Goal: Transaction & Acquisition: Book appointment/travel/reservation

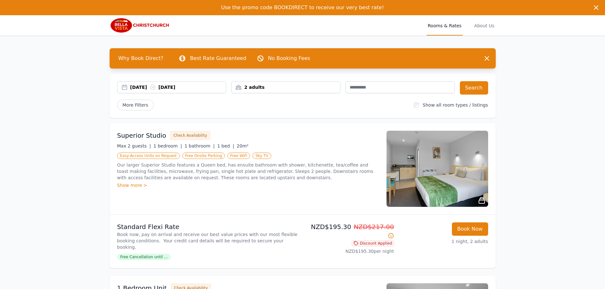
click at [145, 84] on div "29 Sep 2025 30 Sep 2025" at bounding box center [178, 87] width 96 height 6
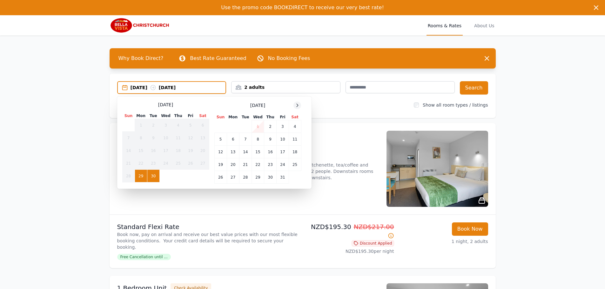
click at [298, 102] on div at bounding box center [297, 106] width 8 height 8
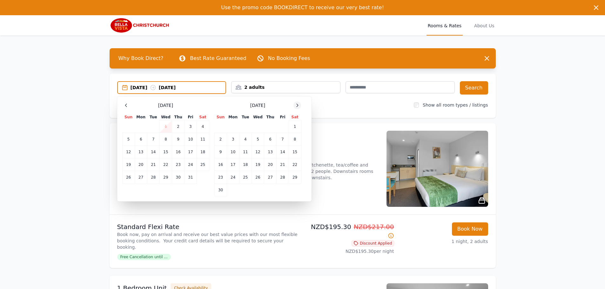
click at [298, 102] on div at bounding box center [297, 106] width 8 height 8
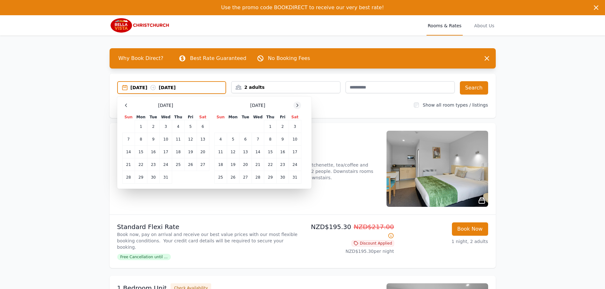
click at [298, 102] on div at bounding box center [297, 106] width 8 height 8
drag, startPoint x: 203, startPoint y: 137, endPoint x: 200, endPoint y: 137, distance: 3.5
click at [203, 137] on td "14" at bounding box center [203, 139] width 12 height 13
click at [129, 151] on td "15" at bounding box center [128, 152] width 12 height 13
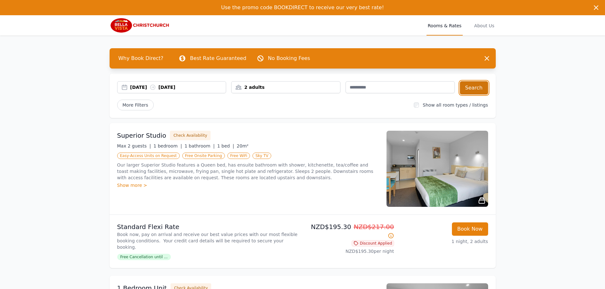
click at [475, 92] on button "Search" at bounding box center [474, 87] width 28 height 13
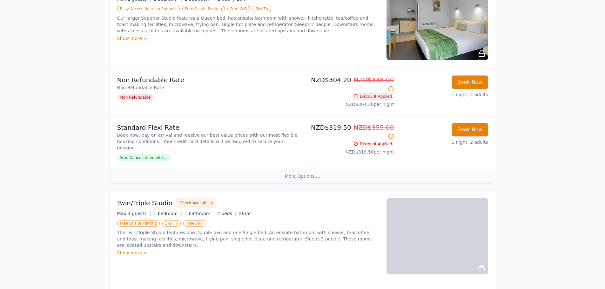
scroll to position [476, 0]
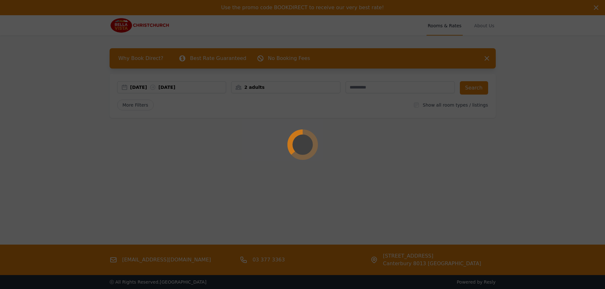
click at [148, 90] on div at bounding box center [302, 144] width 605 height 289
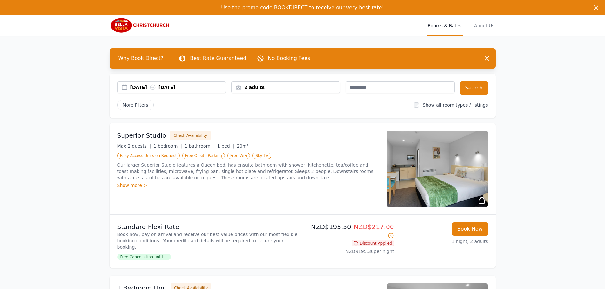
click at [148, 90] on div "29 Sep 2025 30 Sep 2025" at bounding box center [178, 87] width 96 height 6
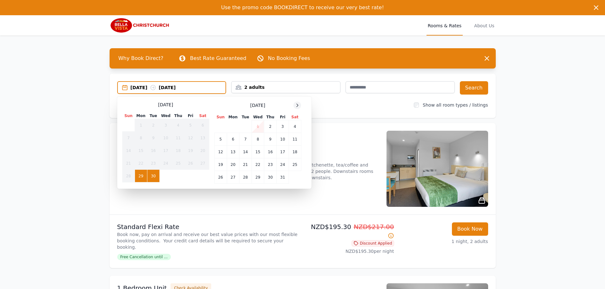
click at [299, 105] on icon at bounding box center [297, 105] width 5 height 5
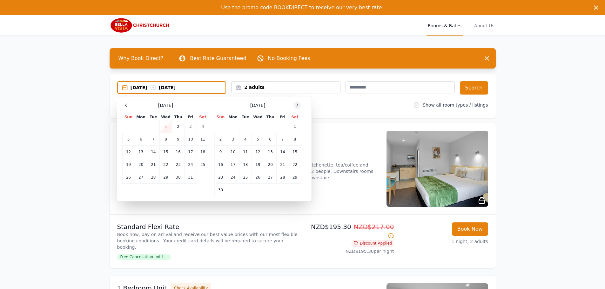
click at [299, 105] on icon at bounding box center [297, 105] width 5 height 5
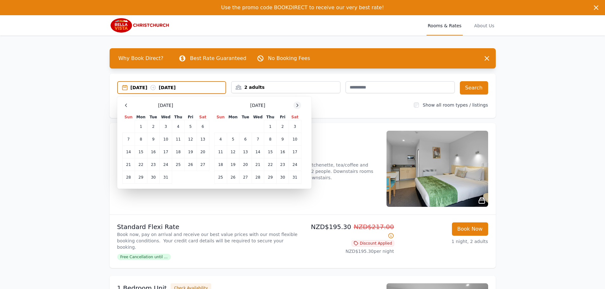
click at [299, 105] on icon at bounding box center [297, 105] width 5 height 5
click at [260, 140] on td "11" at bounding box center [258, 139] width 12 height 13
click at [270, 139] on td "12" at bounding box center [270, 139] width 12 height 13
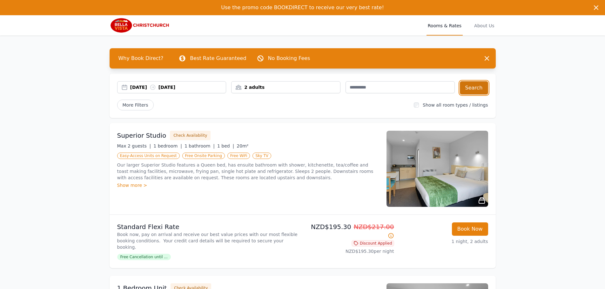
click at [476, 88] on button "Search" at bounding box center [474, 87] width 28 height 13
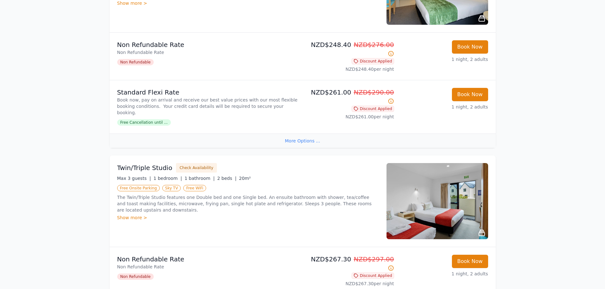
scroll to position [413, 0]
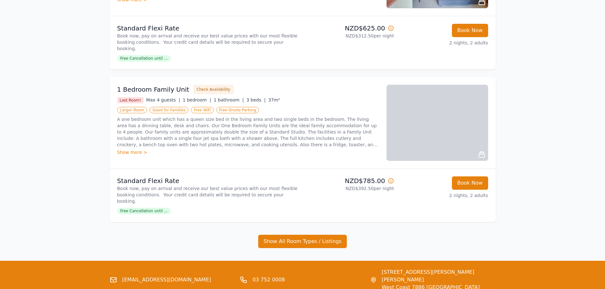
scroll to position [349, 0]
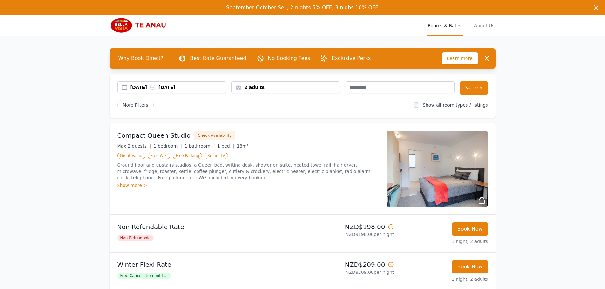
click at [191, 89] on div "29 Sep 2025 30 Sep 2025" at bounding box center [178, 87] width 96 height 6
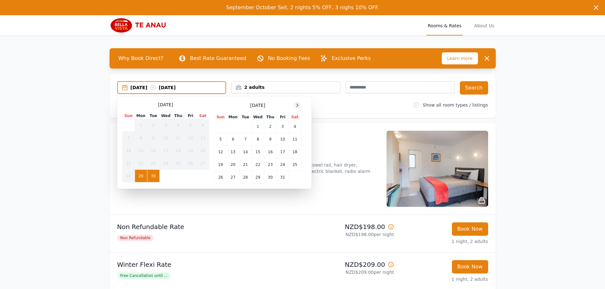
click at [298, 108] on div at bounding box center [297, 106] width 8 height 8
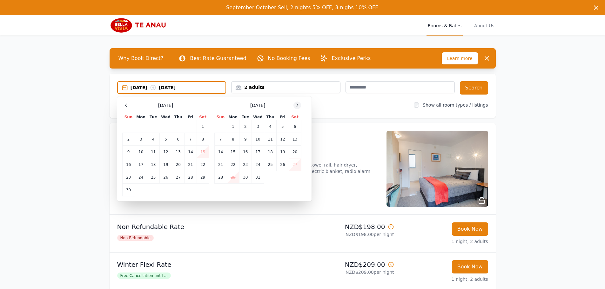
click at [298, 108] on div at bounding box center [297, 106] width 8 height 8
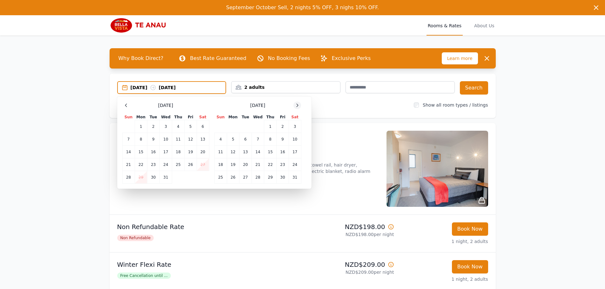
click at [298, 108] on div at bounding box center [297, 106] width 8 height 8
drag, startPoint x: 259, startPoint y: 152, endPoint x: 275, endPoint y: 158, distance: 17.3
click at [258, 153] on td "18" at bounding box center [258, 152] width 12 height 13
click at [279, 147] on td "20" at bounding box center [283, 152] width 12 height 13
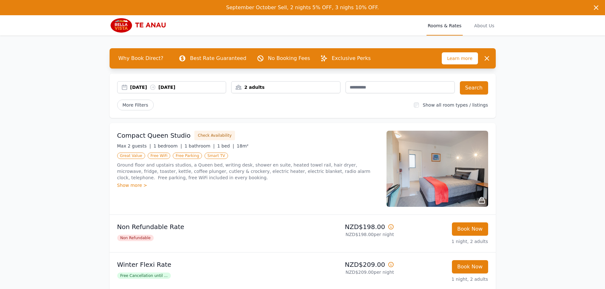
click at [164, 85] on div "18 Feb 2026 20 Feb 2026" at bounding box center [178, 87] width 96 height 6
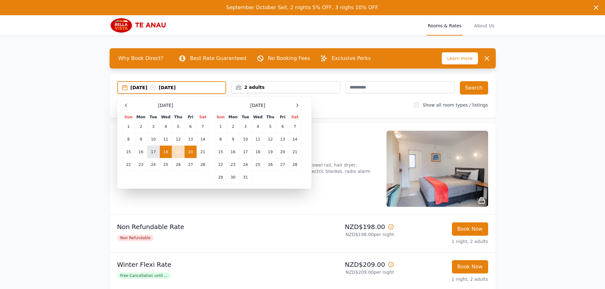
click at [151, 153] on td "17" at bounding box center [153, 152] width 12 height 13
click at [188, 152] on td "20" at bounding box center [191, 152] width 12 height 13
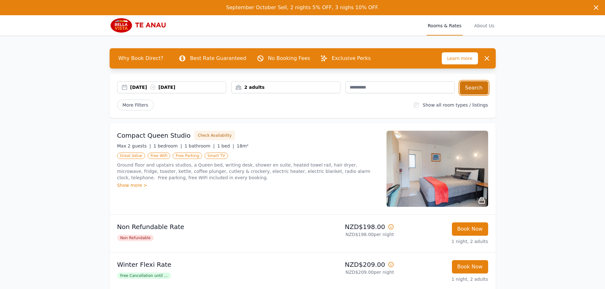
click at [476, 89] on button "Search" at bounding box center [474, 87] width 28 height 13
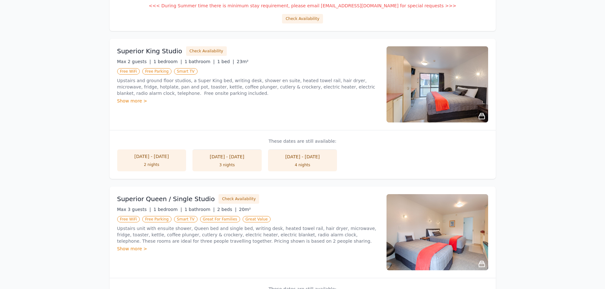
scroll to position [381, 0]
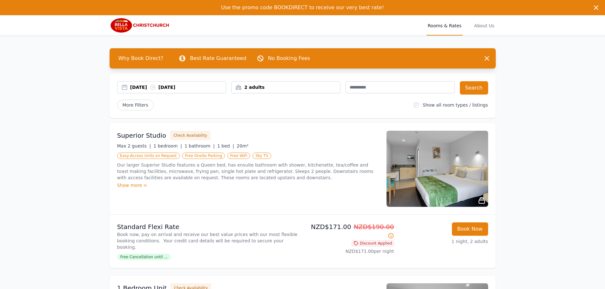
click at [171, 86] on div "[DATE] [DATE]" at bounding box center [178, 87] width 96 height 6
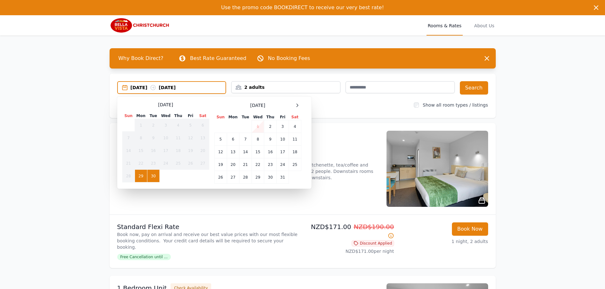
click at [291, 104] on div "[DATE]" at bounding box center [257, 106] width 87 height 8
drag, startPoint x: 294, startPoint y: 105, endPoint x: 297, endPoint y: 106, distance: 3.3
click at [295, 106] on div at bounding box center [297, 106] width 8 height 8
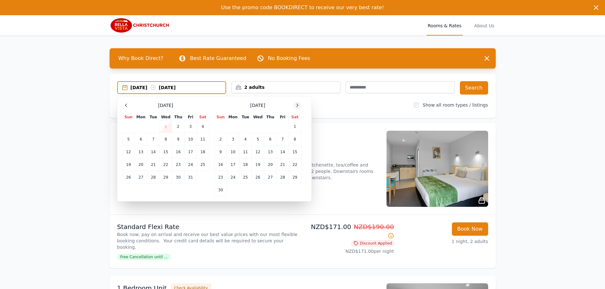
click at [297, 106] on icon at bounding box center [297, 105] width 5 height 5
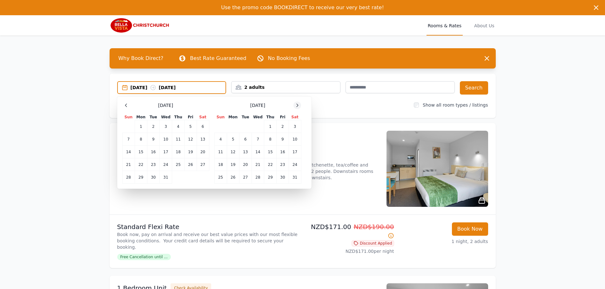
click at [297, 106] on icon at bounding box center [297, 105] width 5 height 5
click at [295, 151] on td "21" at bounding box center [295, 152] width 12 height 13
click at [219, 164] on td "22" at bounding box center [220, 164] width 12 height 13
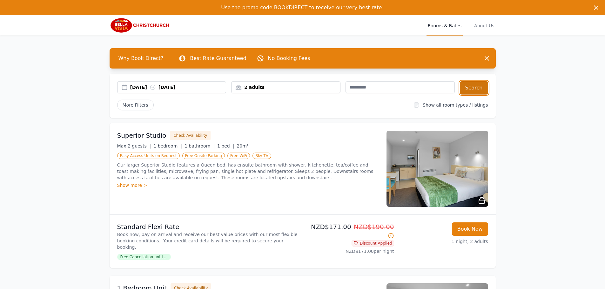
click at [473, 93] on button "Search" at bounding box center [474, 87] width 28 height 13
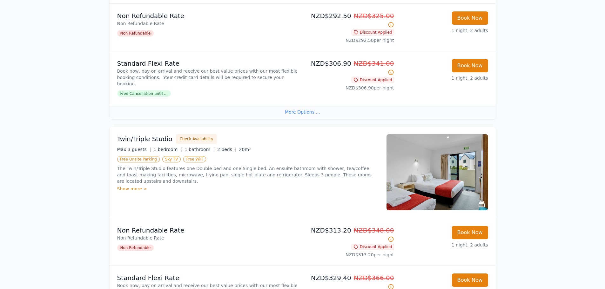
scroll to position [445, 0]
